Goal: Information Seeking & Learning: Compare options

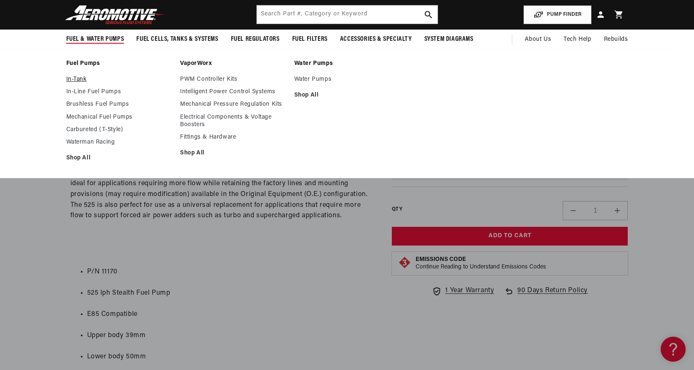
scroll to position [0, 0]
click at [86, 82] on link "In-Tank" at bounding box center [119, 79] width 106 height 7
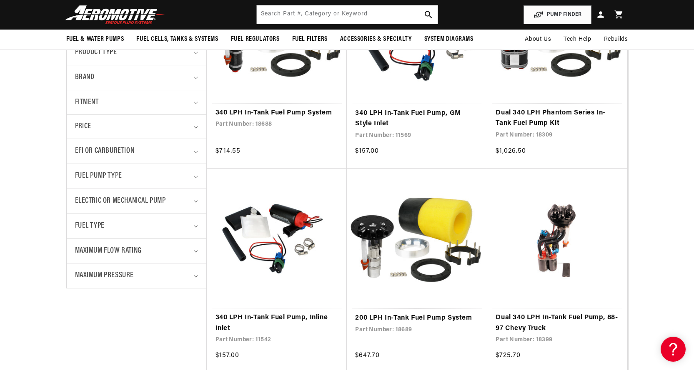
scroll to position [250, 0]
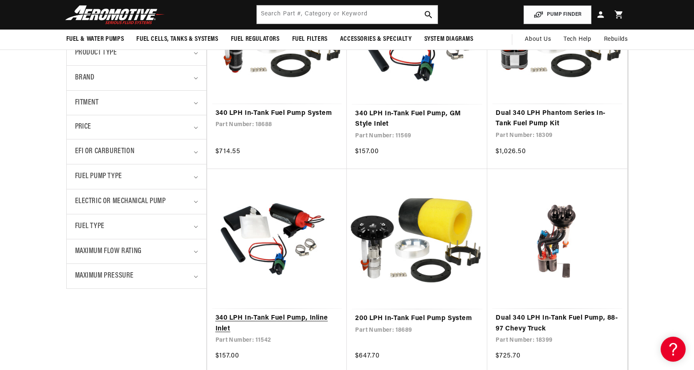
click at [282, 317] on link "340 LPH In-Tank Fuel Pump, Inline Inlet" at bounding box center [276, 323] width 123 height 21
